Goal: Navigation & Orientation: Find specific page/section

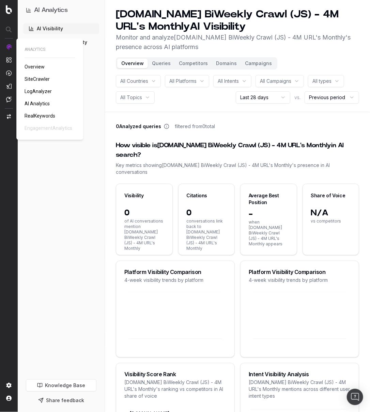
click at [39, 79] on span "SiteCrawler" at bounding box center [37, 78] width 25 height 5
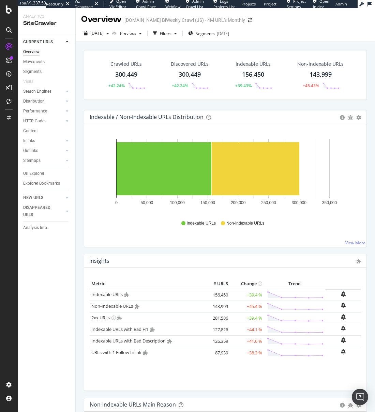
click at [270, 3] on span "Project Page" at bounding box center [270, 6] width 13 height 11
